Goal: Information Seeking & Learning: Find specific fact

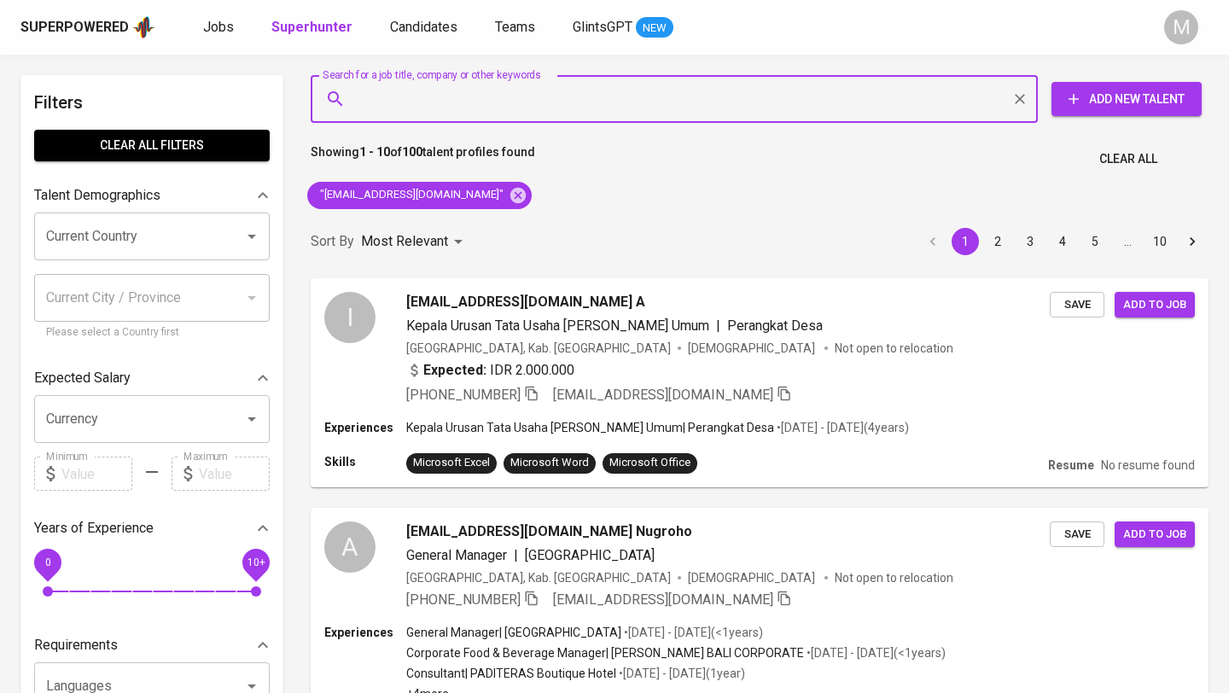
click at [66, 32] on div "Superpowered" at bounding box center [74, 28] width 108 height 20
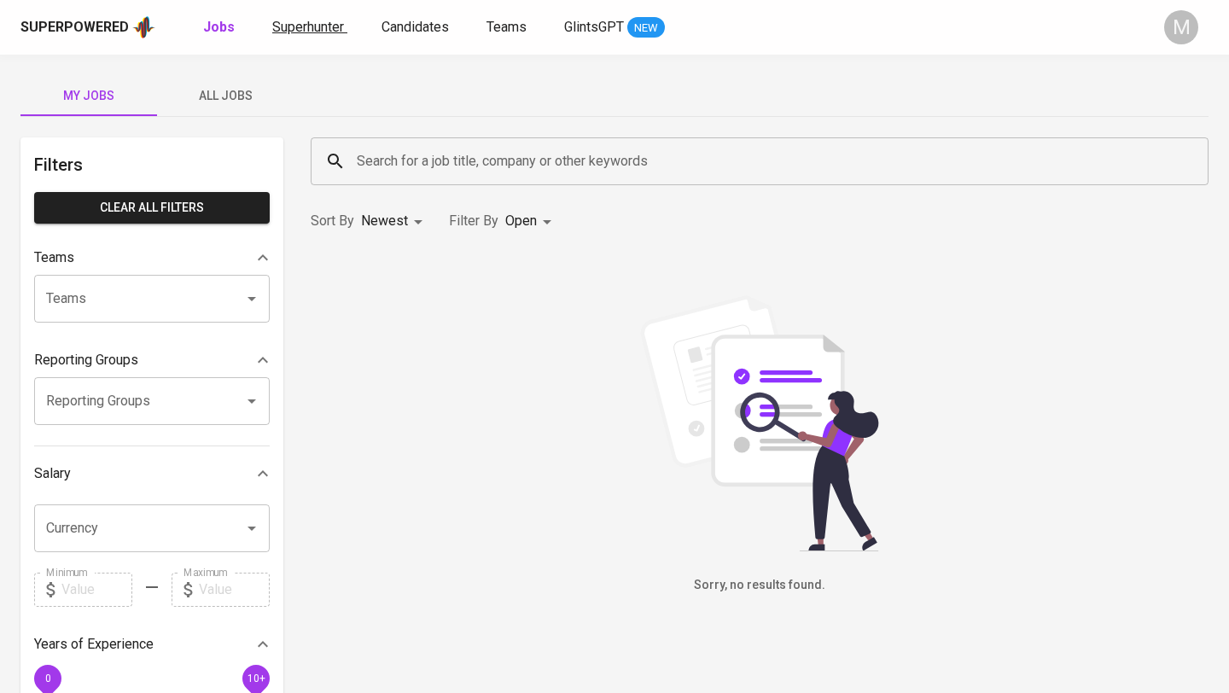
click at [299, 25] on span "Superhunter" at bounding box center [308, 27] width 72 height 16
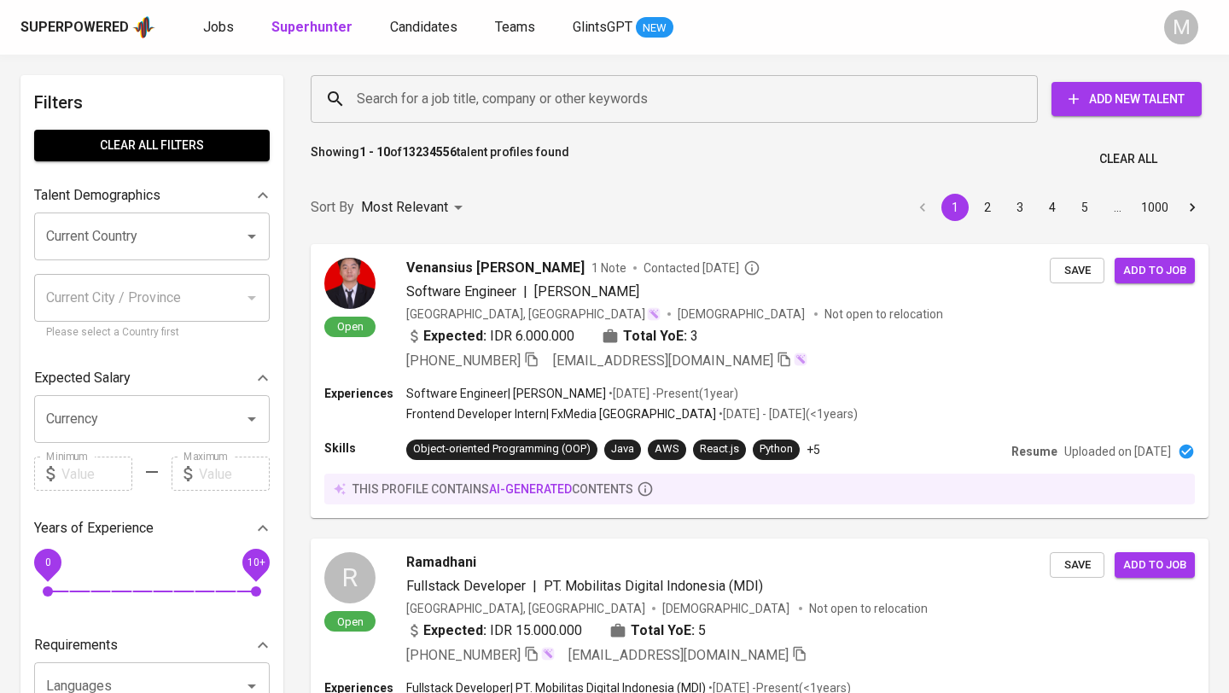
click at [462, 103] on input "Search for a job title, company or other keywords" at bounding box center [678, 99] width 652 height 32
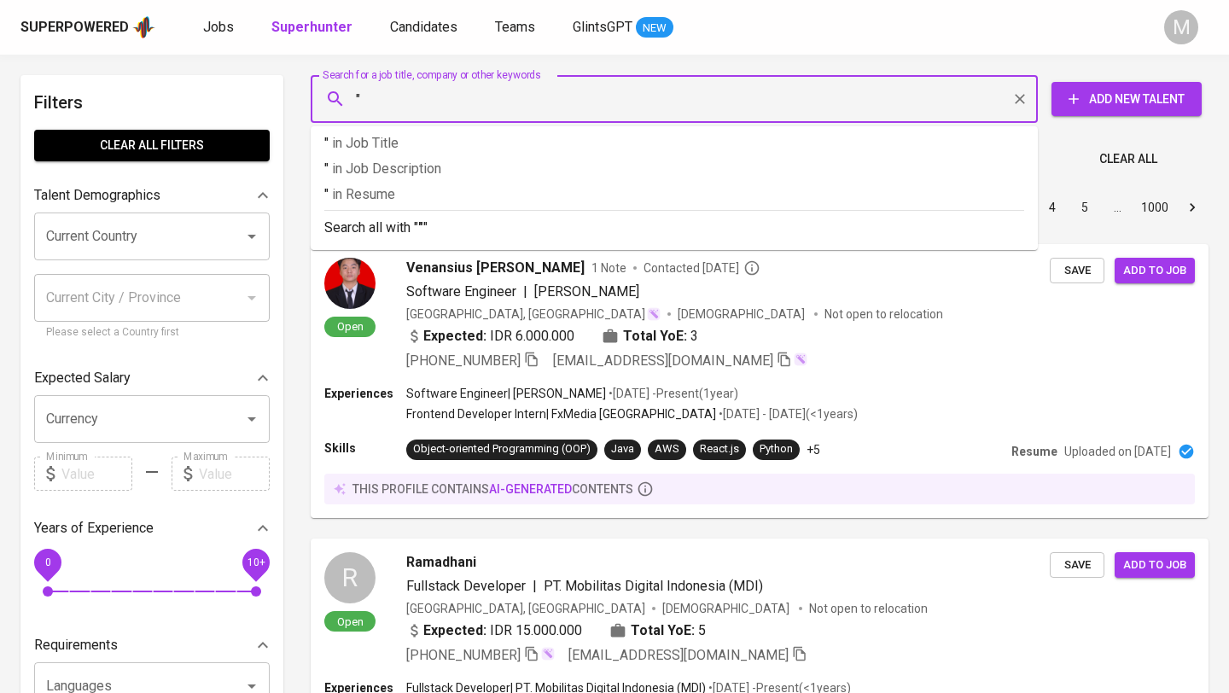
paste input "[EMAIL_ADDRESS][DOMAIN_NAME]"
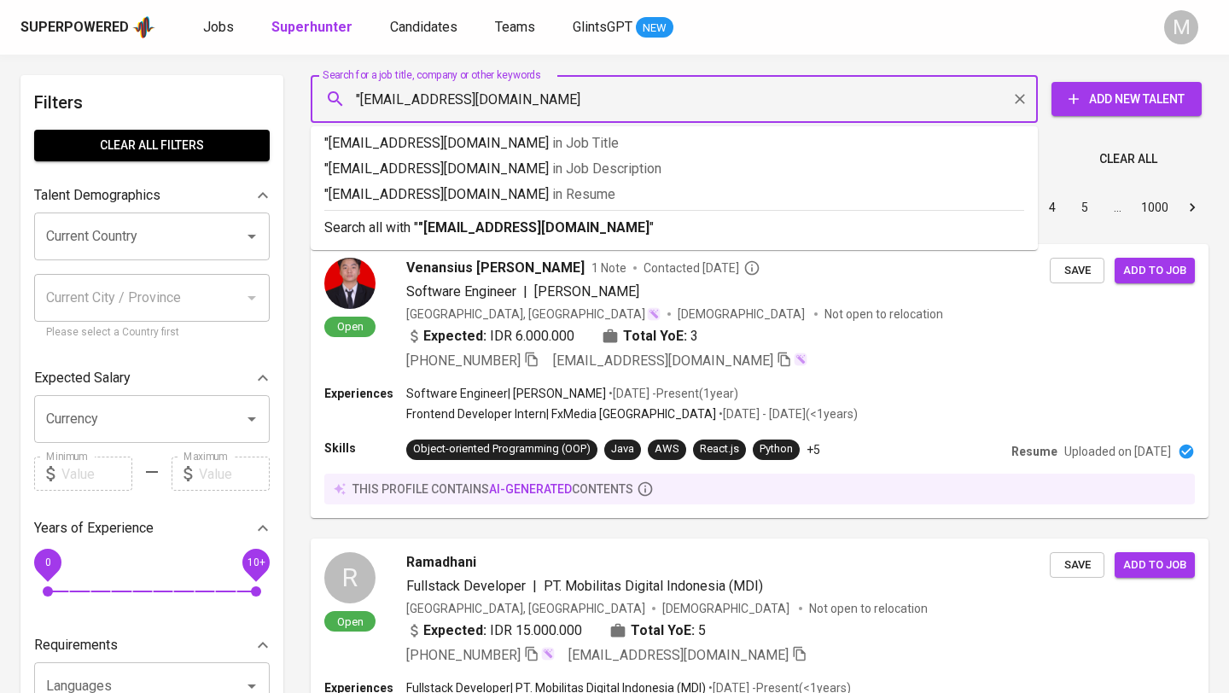
type input ""[EMAIL_ADDRESS][DOMAIN_NAME]""
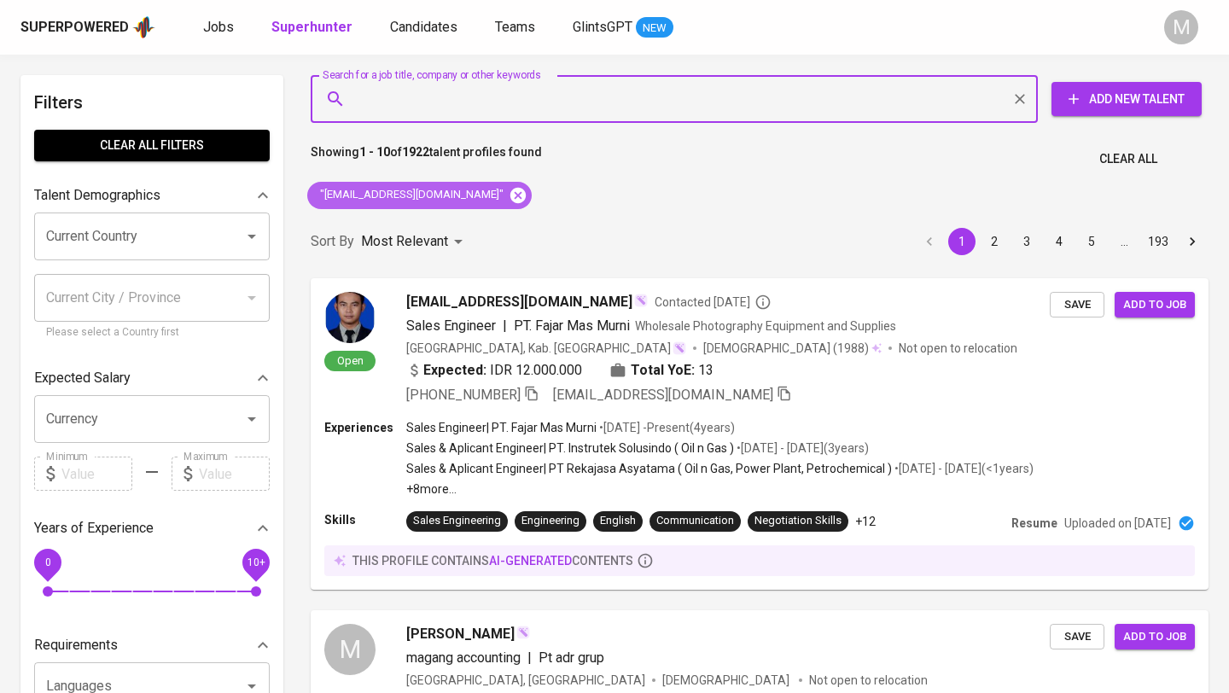
click at [510, 193] on icon at bounding box center [517, 194] width 15 height 15
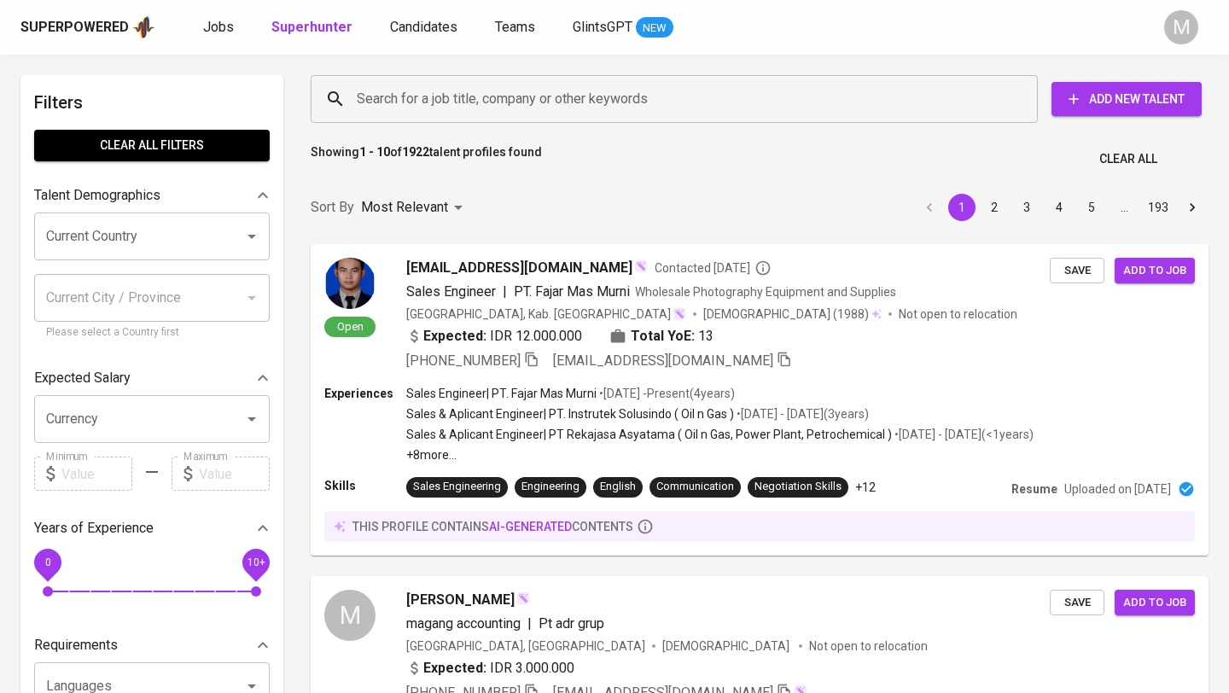
click at [84, 29] on div "Superpowered" at bounding box center [74, 28] width 108 height 20
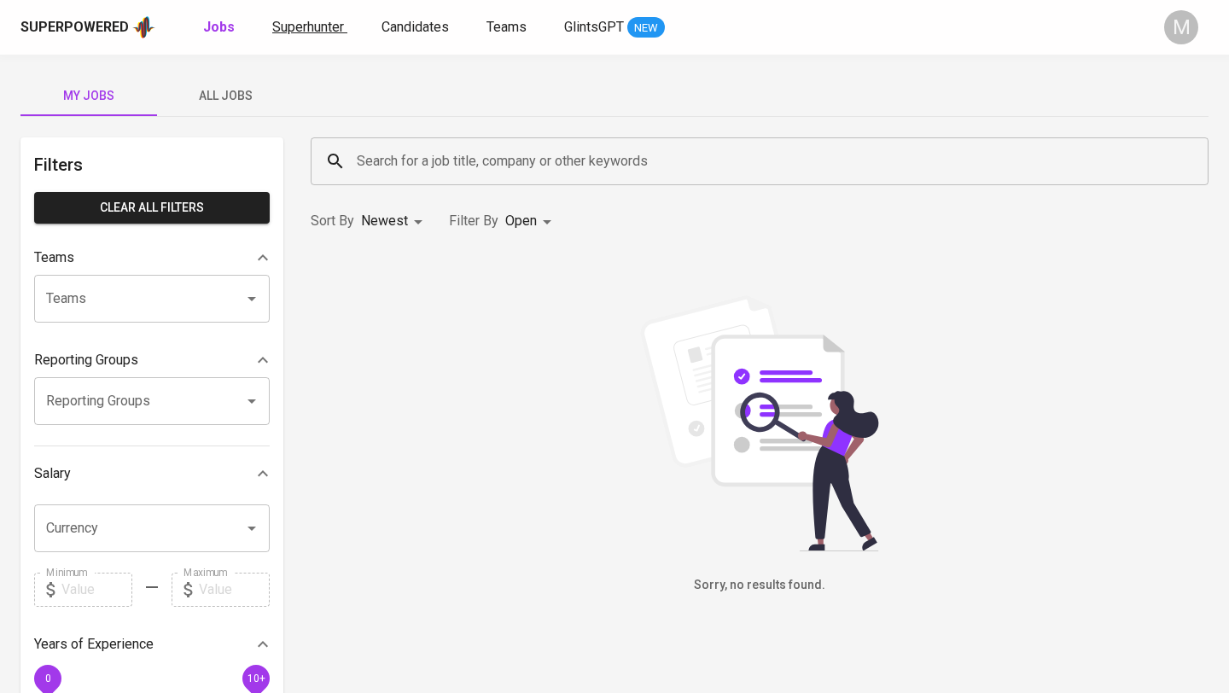
click at [299, 26] on span "Superhunter" at bounding box center [308, 27] width 72 height 16
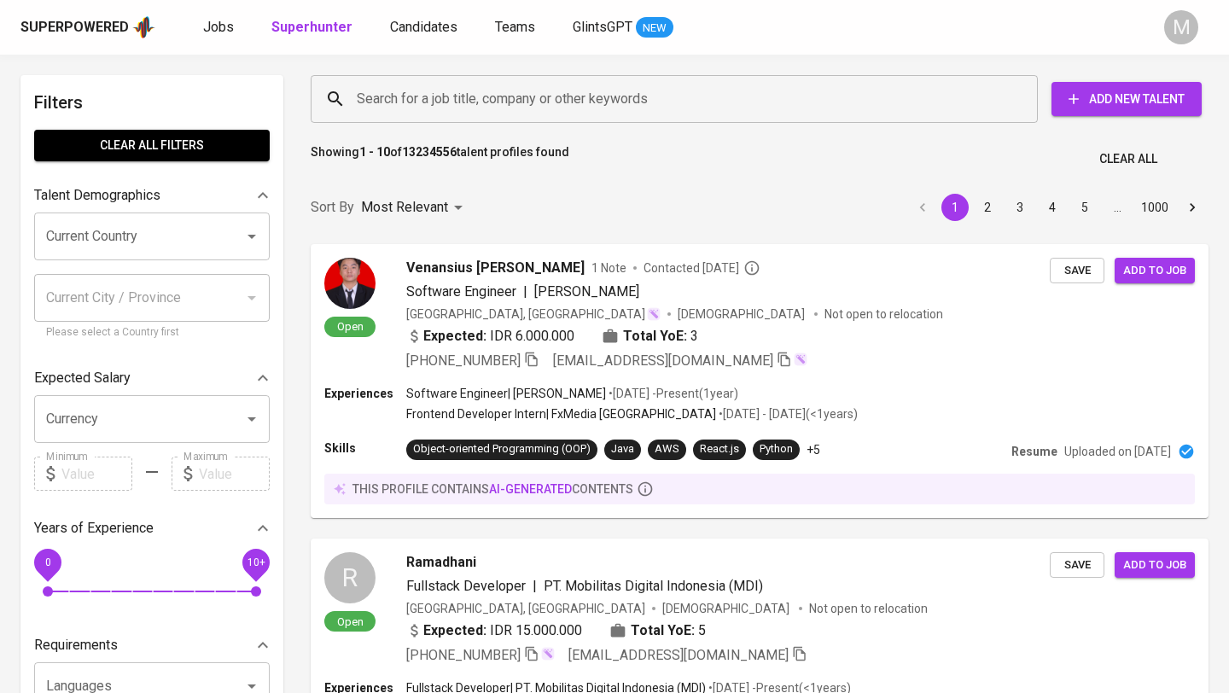
click at [451, 98] on input "Search for a job title, company or other keywords" at bounding box center [678, 99] width 652 height 32
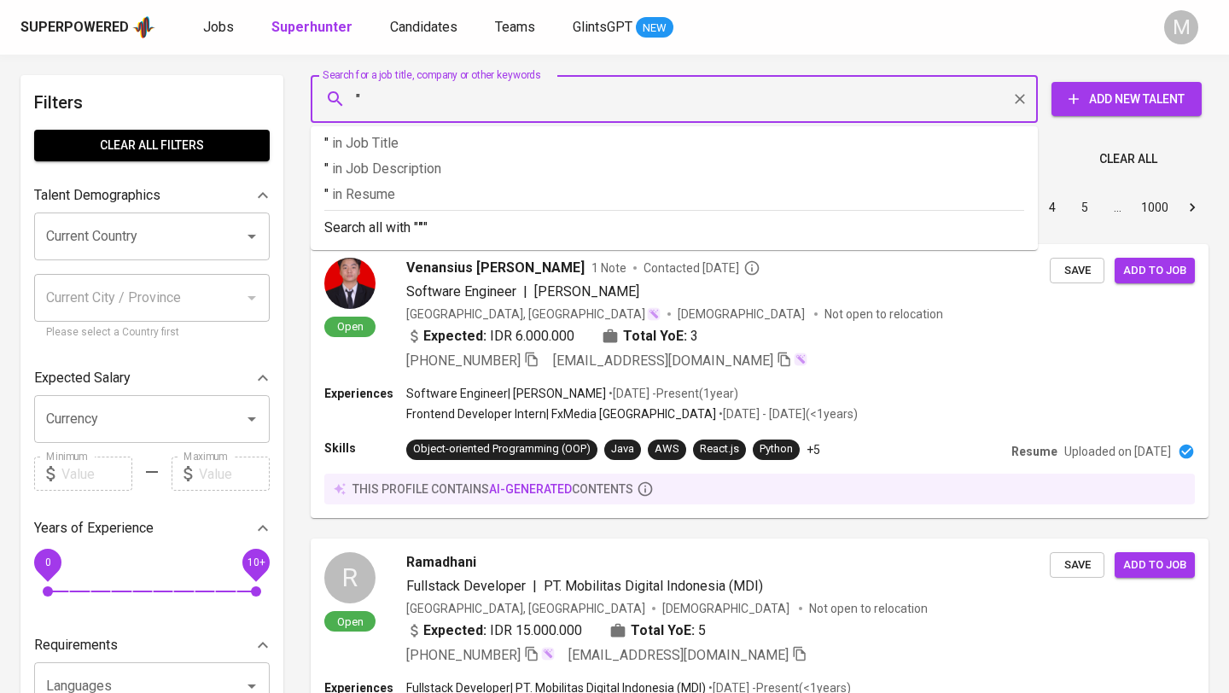
paste input "[EMAIL_ADDRESS][DOMAIN_NAME]"
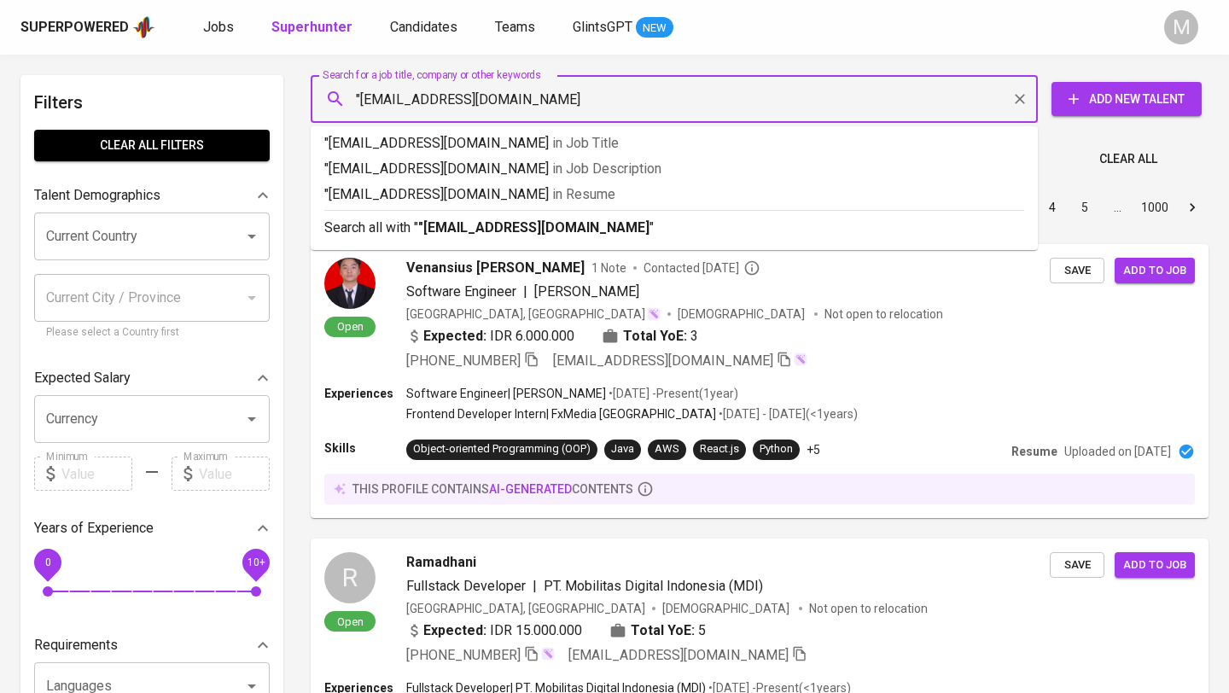
type input ""[EMAIL_ADDRESS][DOMAIN_NAME]""
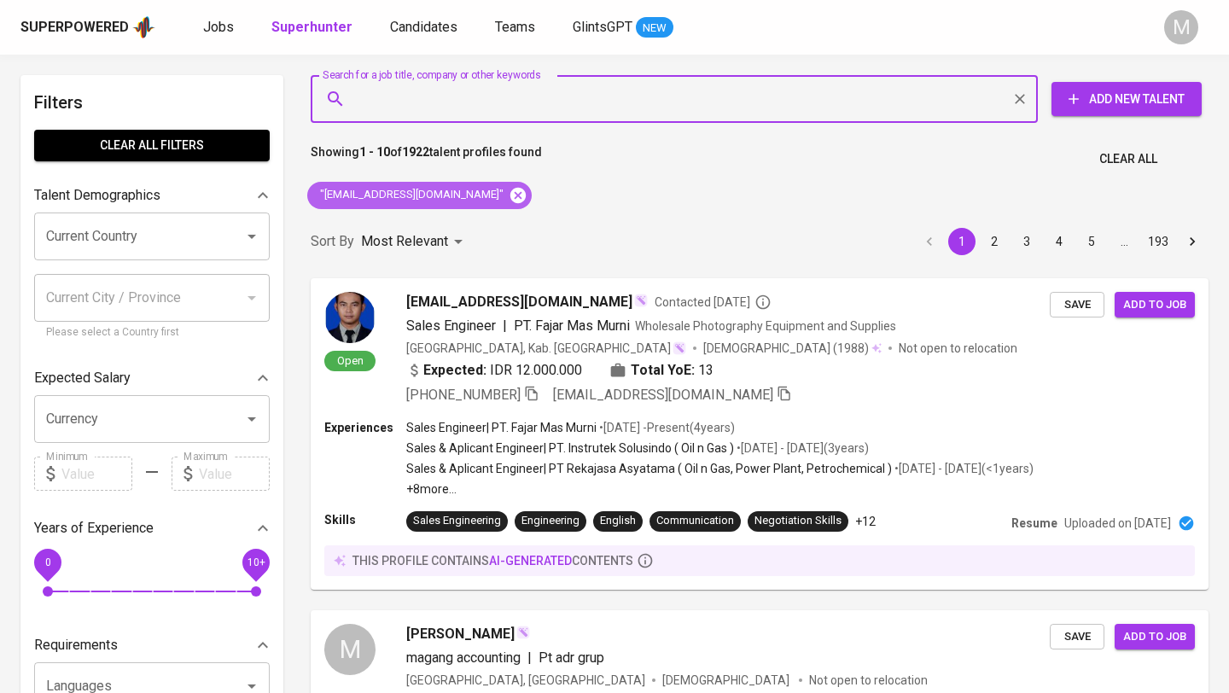
click at [509, 196] on icon at bounding box center [518, 195] width 19 height 19
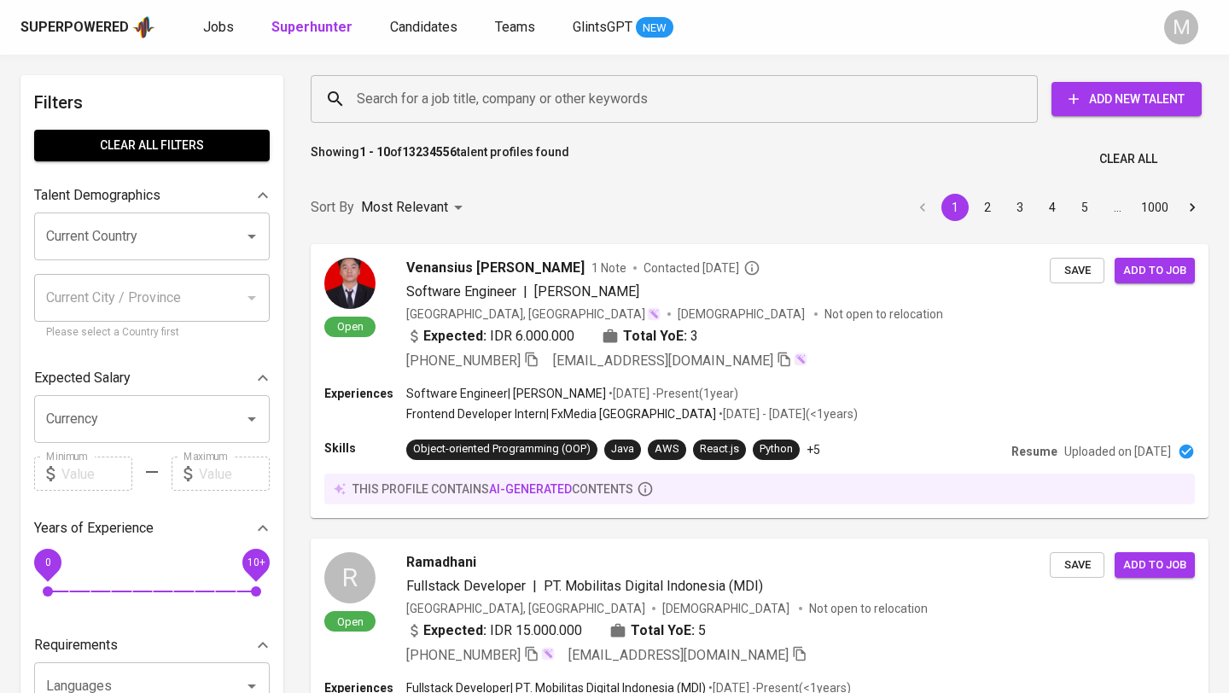
click at [491, 109] on input "Search for a job title, company or other keywords" at bounding box center [678, 99] width 652 height 32
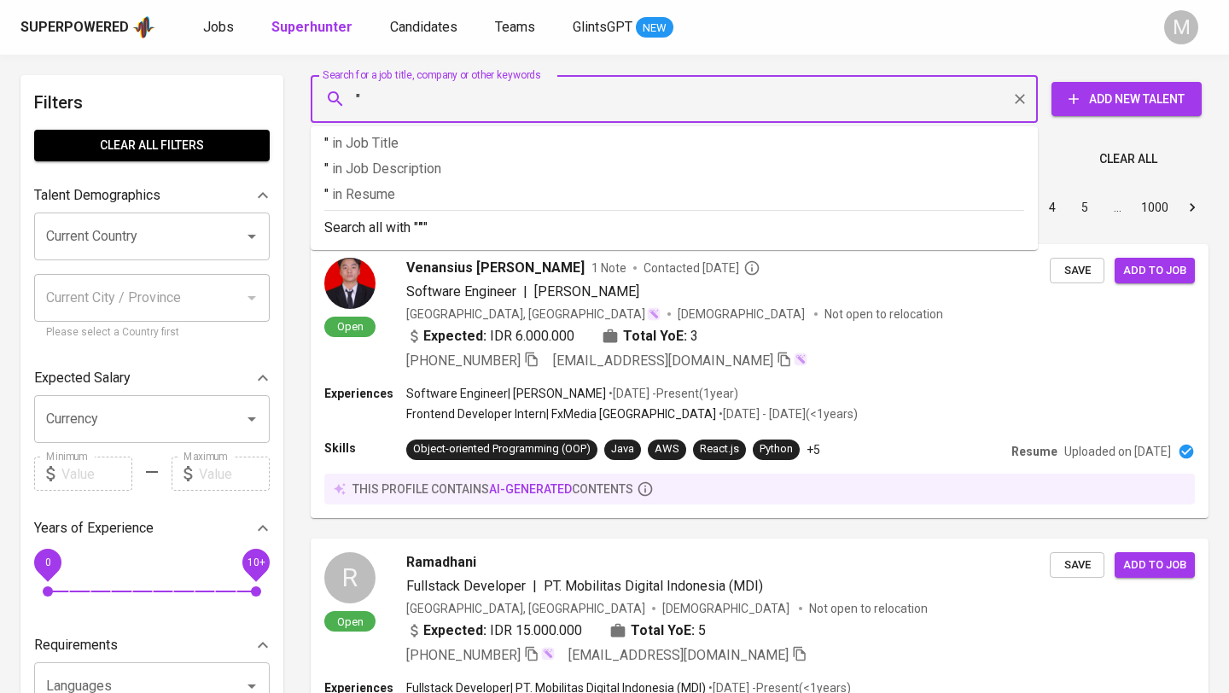
paste input "[PERSON_NAME]"
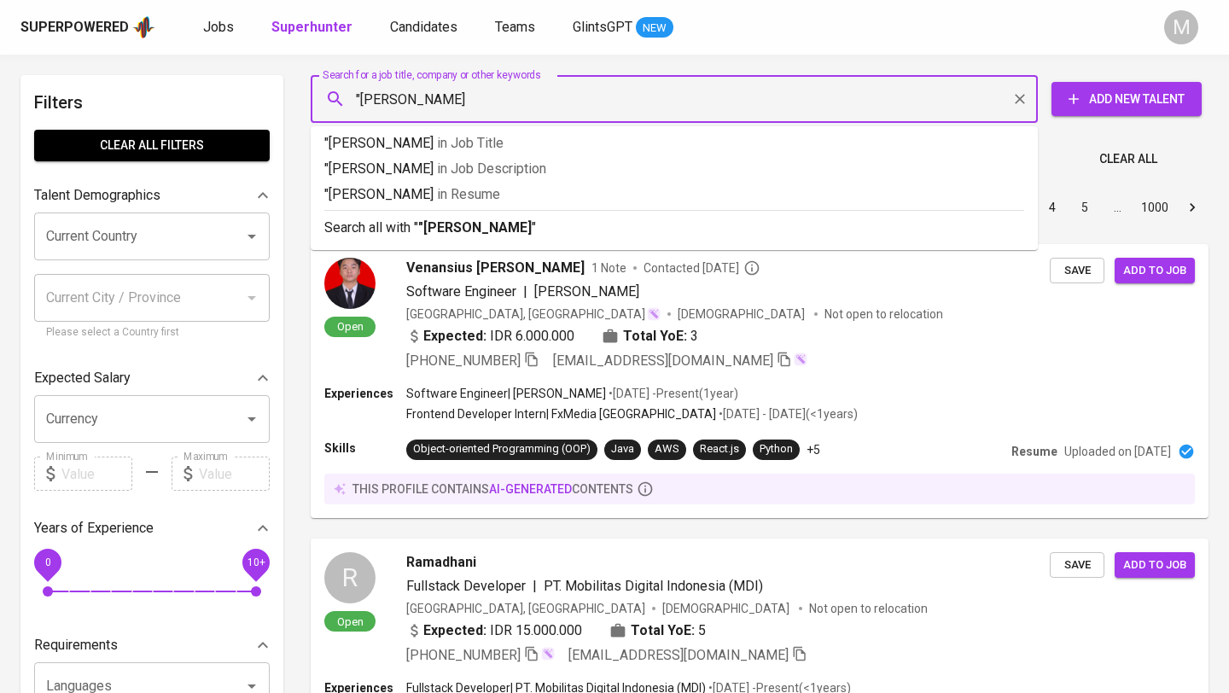
type input ""[PERSON_NAME]""
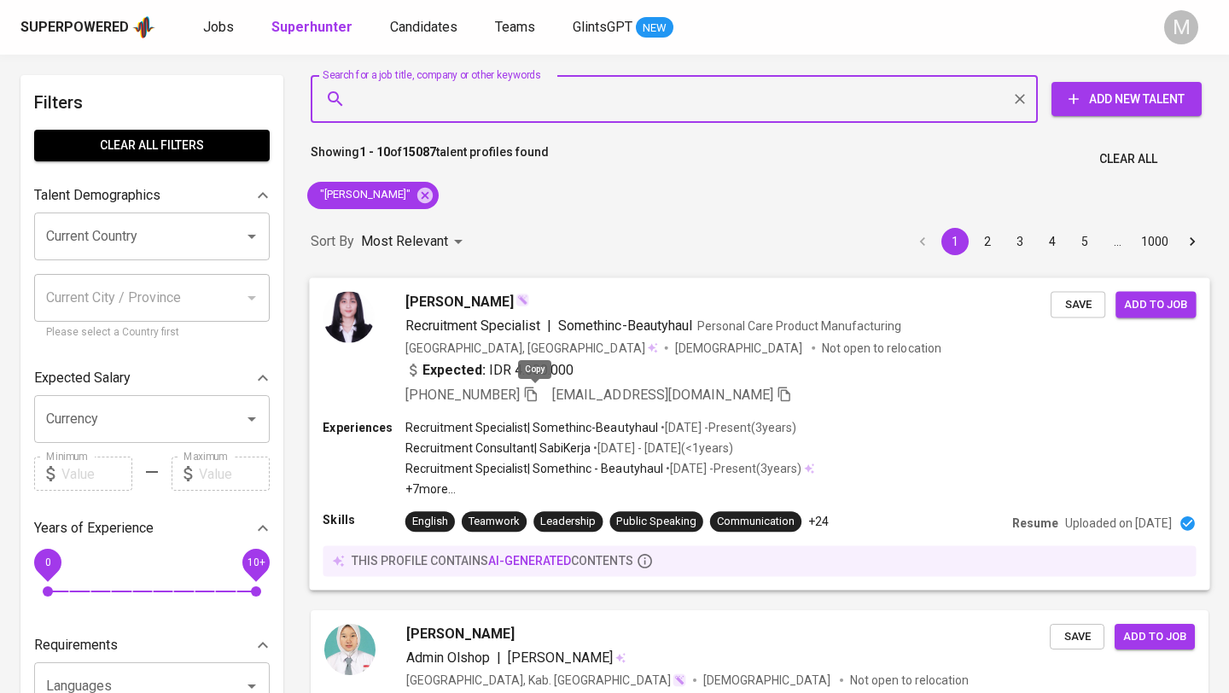
click at [534, 396] on icon "button" at bounding box center [530, 393] width 15 height 15
